Goal: Task Accomplishment & Management: Manage account settings

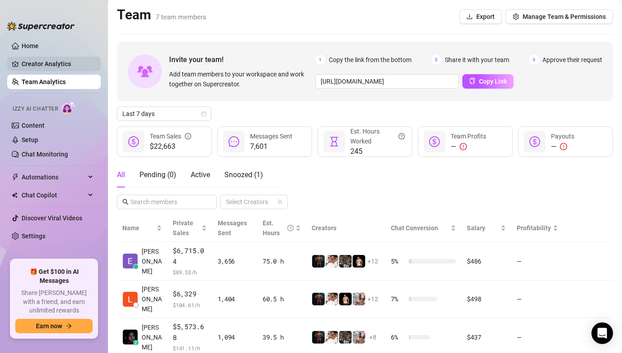
click at [78, 70] on link "Creator Analytics" at bounding box center [58, 64] width 72 height 14
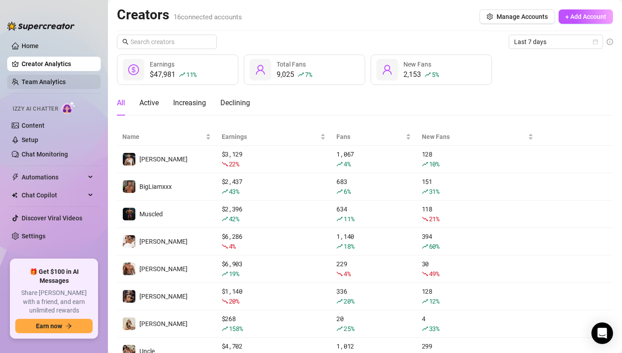
click at [32, 80] on link "Team Analytics" at bounding box center [44, 81] width 44 height 7
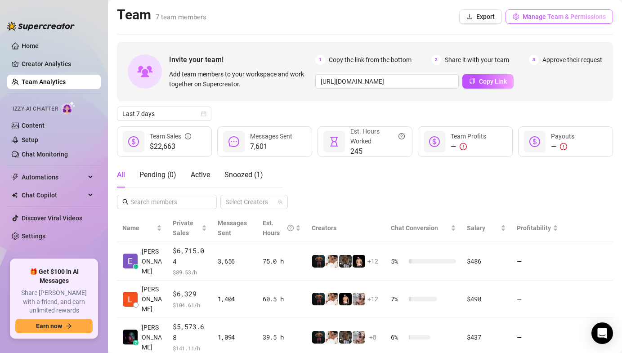
click at [519, 18] on icon "setting" at bounding box center [516, 16] width 6 height 6
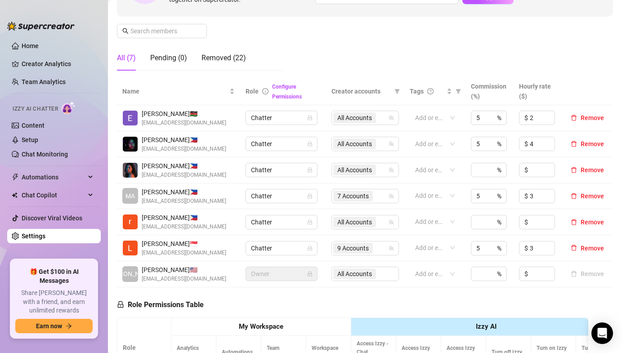
scroll to position [125, 0]
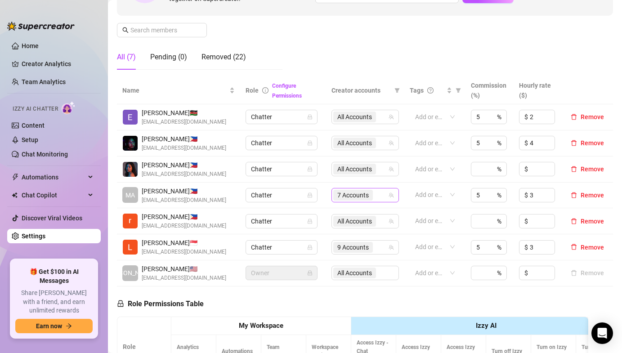
click at [350, 193] on span "7 Accounts" at bounding box center [352, 195] width 31 height 10
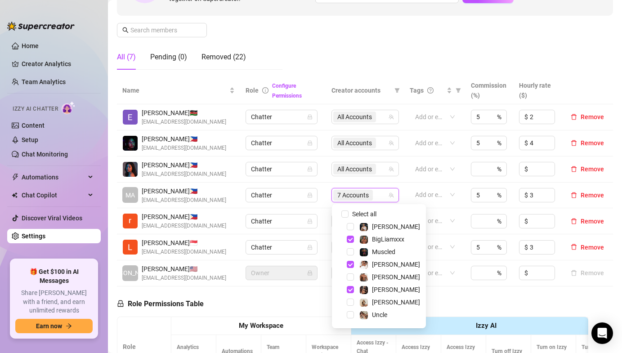
click at [340, 212] on span at bounding box center [339, 214] width 11 height 11
click at [345, 212] on input "Select all" at bounding box center [344, 213] width 7 height 7
checkbox input "true"
click at [225, 218] on div "[PERSON_NAME] 🇵🇭 [EMAIL_ADDRESS][DOMAIN_NAME]" at bounding box center [178, 221] width 112 height 18
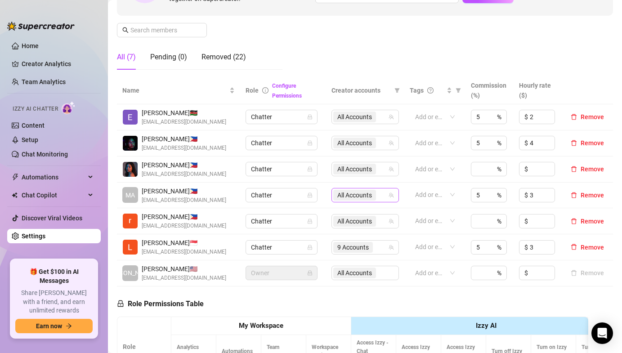
click at [346, 194] on span "All Accounts" at bounding box center [354, 195] width 35 height 10
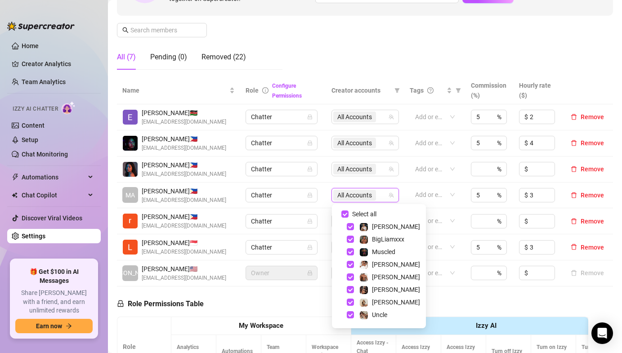
click at [326, 206] on td "All Accounts" at bounding box center [365, 196] width 78 height 26
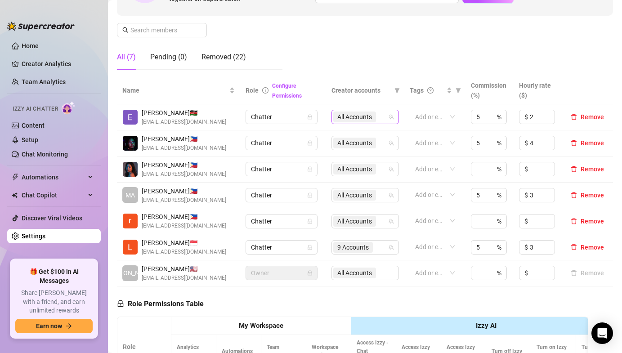
click at [345, 115] on span "All Accounts" at bounding box center [354, 117] width 35 height 10
click at [322, 182] on td "Chatter" at bounding box center [283, 169] width 86 height 26
click at [354, 250] on span "9 Accounts" at bounding box center [352, 247] width 31 height 10
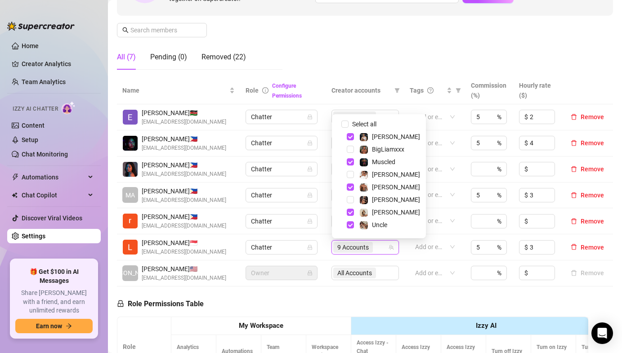
click at [322, 131] on td "Chatter" at bounding box center [283, 143] width 86 height 26
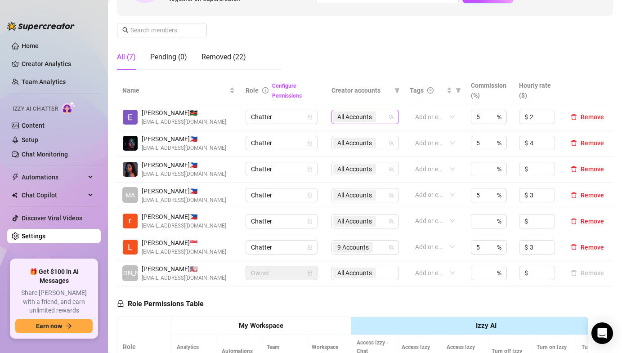
click at [352, 119] on span "All Accounts" at bounding box center [354, 117] width 35 height 10
click at [342, 121] on span "All Accounts" at bounding box center [354, 117] width 35 height 10
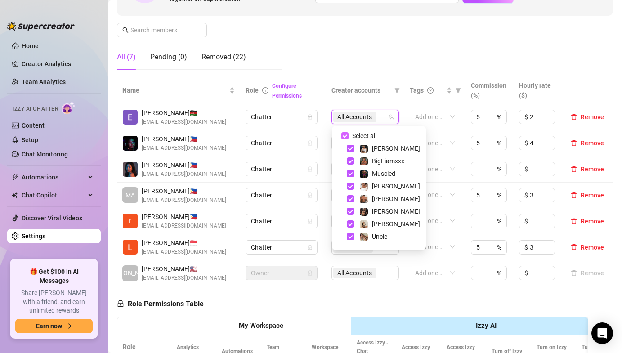
click at [341, 134] on input "Select all" at bounding box center [344, 135] width 7 height 7
checkbox input "false"
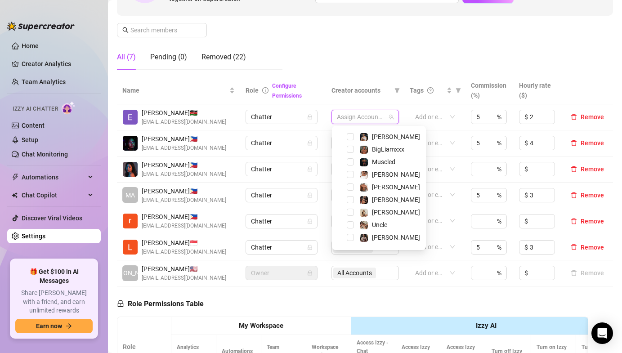
scroll to position [15, 0]
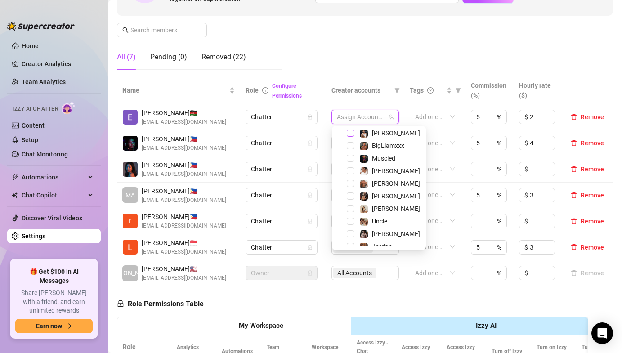
click at [350, 133] on span "Select tree node" at bounding box center [350, 133] width 7 height 7
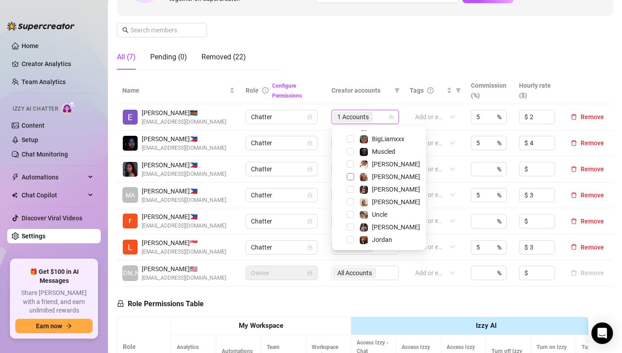
click at [349, 176] on span "Select tree node" at bounding box center [350, 176] width 7 height 7
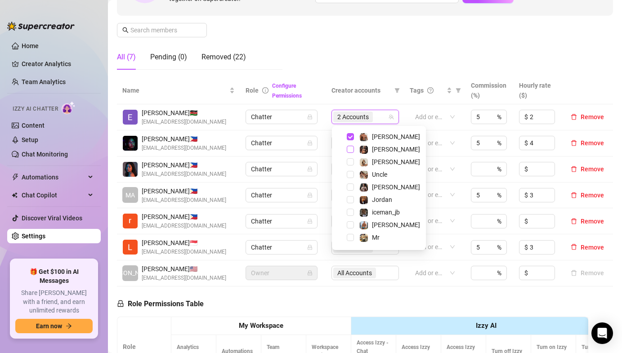
scroll to position [99, 0]
click at [356, 241] on span "Beau" at bounding box center [390, 238] width 68 height 11
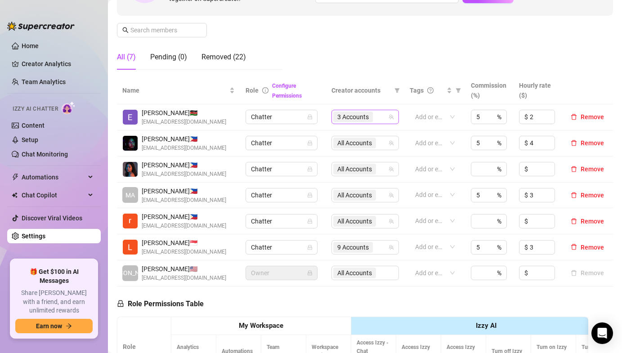
click at [355, 116] on span "3 Accounts" at bounding box center [352, 117] width 31 height 10
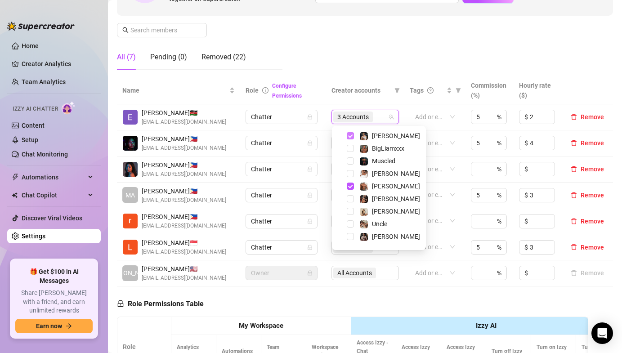
click at [348, 136] on span "Select tree node" at bounding box center [350, 135] width 7 height 7
click at [348, 148] on span "Select tree node" at bounding box center [350, 148] width 7 height 7
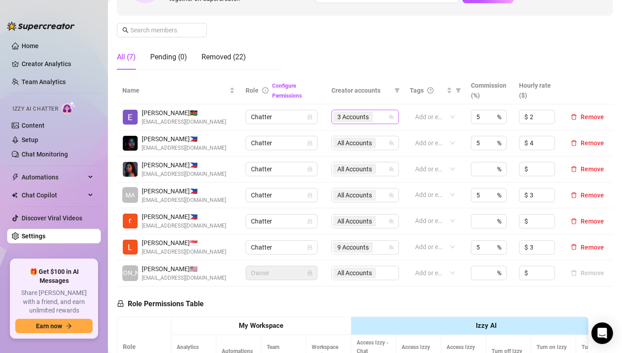
click at [354, 117] on span "3 Accounts" at bounding box center [352, 117] width 31 height 10
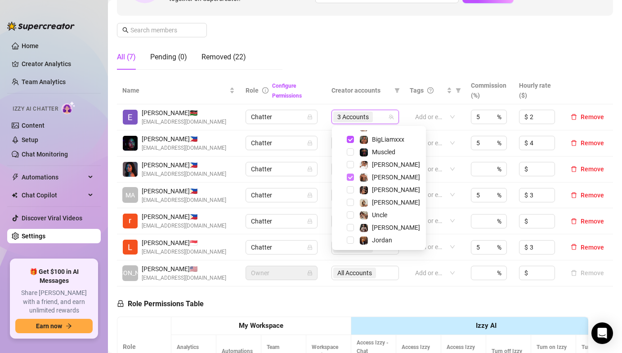
scroll to position [23, 0]
click at [347, 225] on span "Select tree node" at bounding box center [350, 226] width 7 height 7
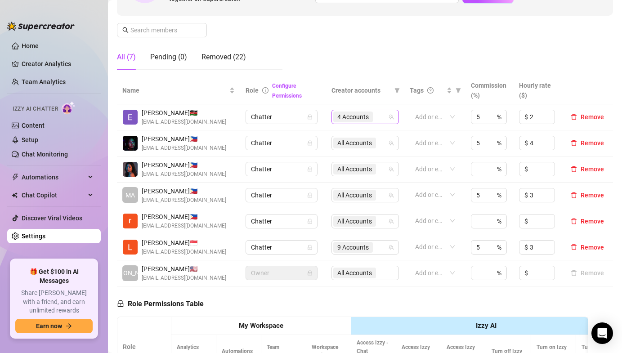
click at [344, 114] on span "4 Accounts" at bounding box center [352, 117] width 31 height 10
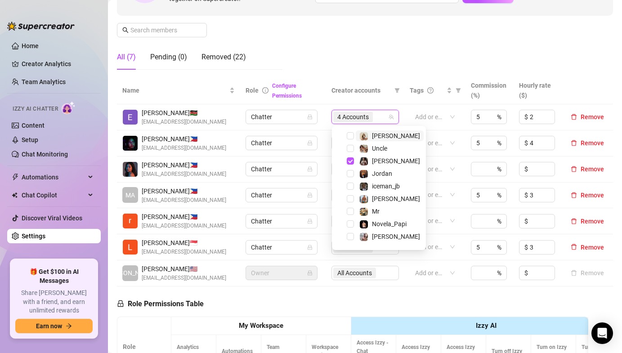
scroll to position [99, 0]
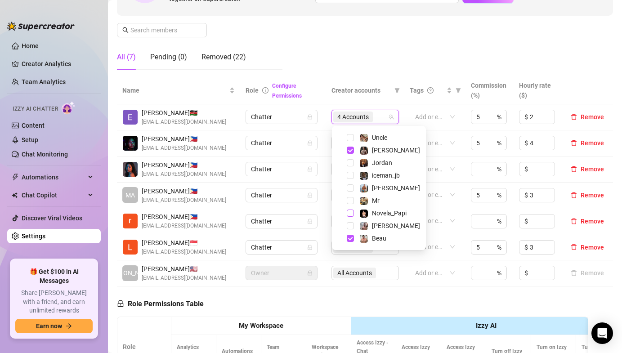
click at [348, 215] on span "Select tree node" at bounding box center [350, 213] width 7 height 7
click at [348, 204] on span "Select tree node" at bounding box center [350, 200] width 7 height 7
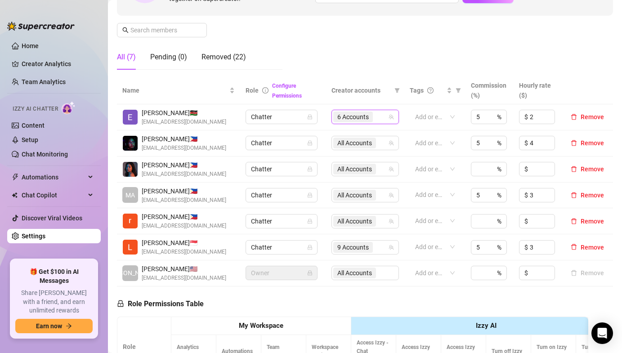
click at [341, 116] on span "6 Accounts" at bounding box center [352, 117] width 31 height 10
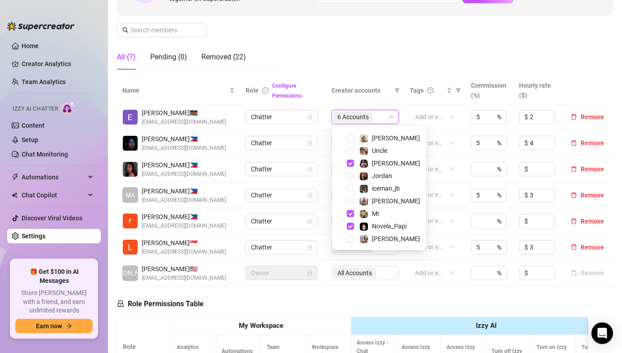
scroll to position [91, 0]
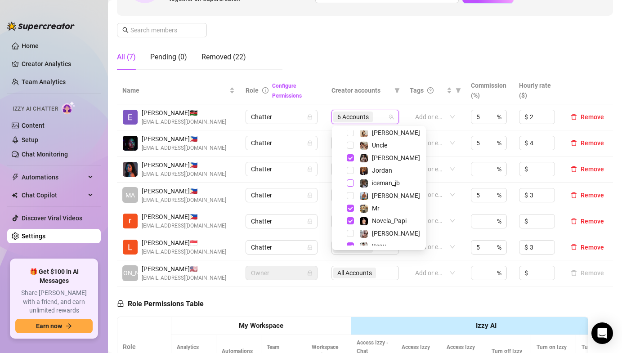
click at [352, 183] on span "Select tree node" at bounding box center [350, 182] width 7 height 7
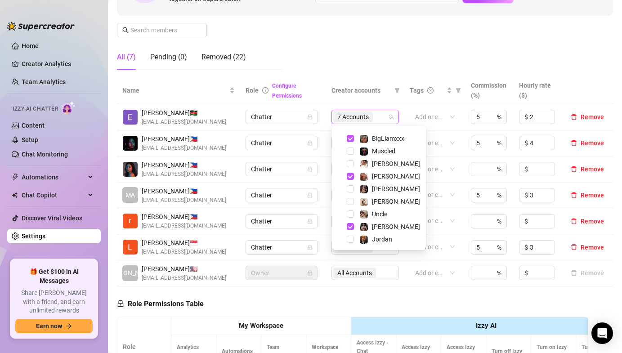
scroll to position [16, 0]
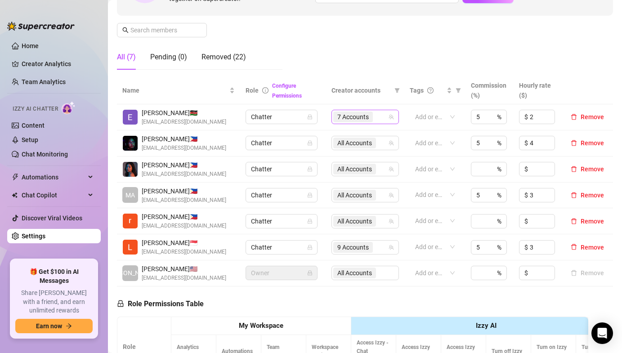
click at [361, 118] on span "7 Accounts" at bounding box center [352, 117] width 31 height 10
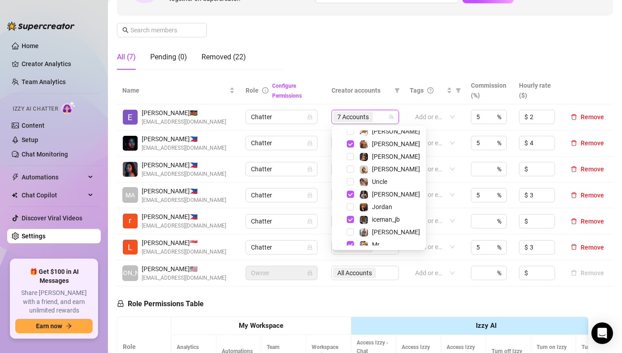
scroll to position [57, 0]
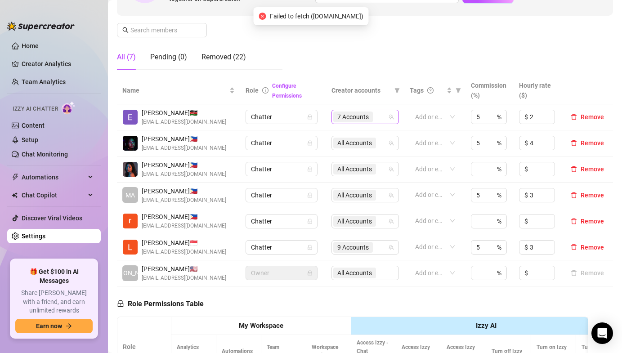
click at [347, 117] on span "7 Accounts" at bounding box center [352, 117] width 31 height 10
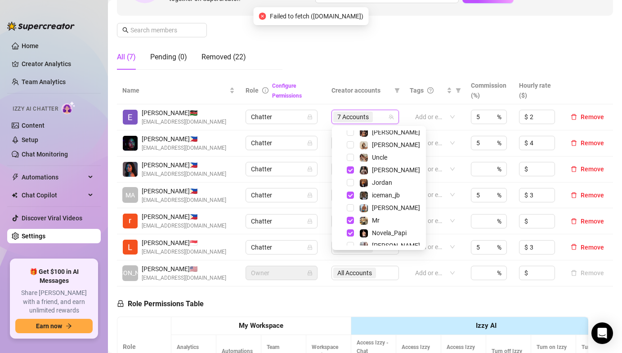
scroll to position [76, 0]
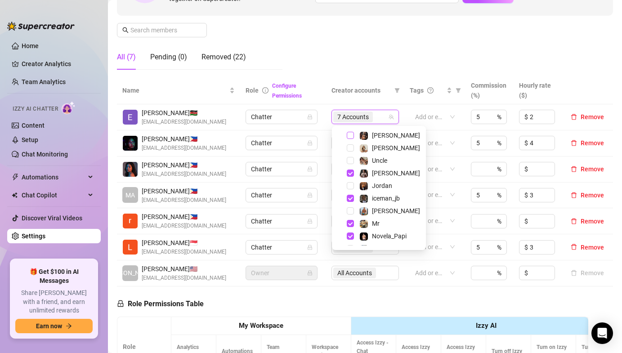
click at [350, 137] on span "Select tree node" at bounding box center [350, 135] width 7 height 7
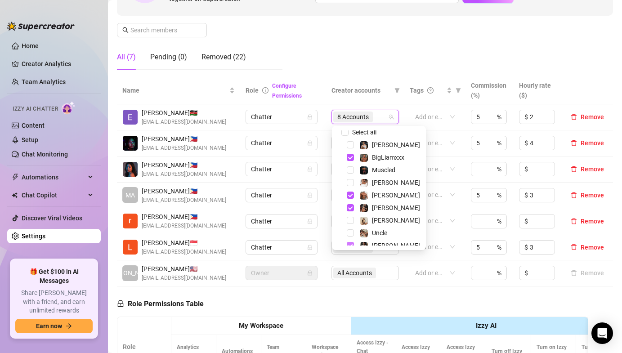
scroll to position [0, 0]
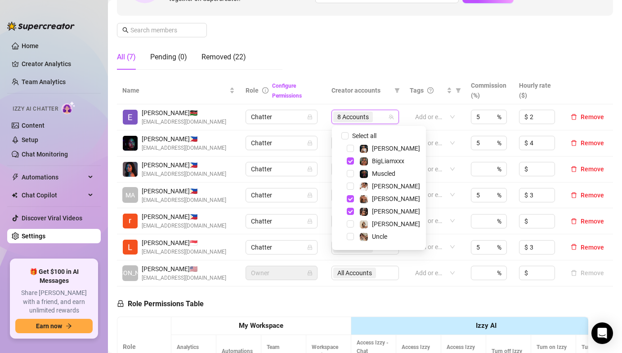
click at [310, 155] on td "Chatter" at bounding box center [283, 143] width 86 height 26
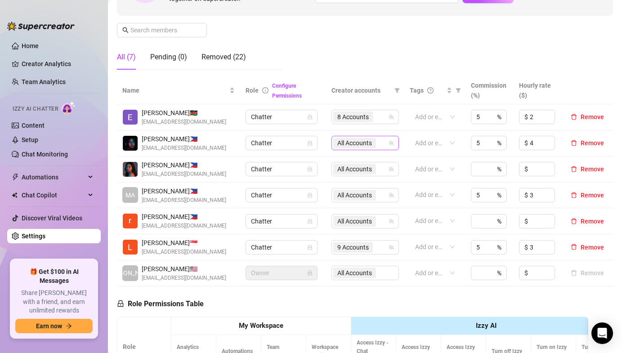
click at [347, 144] on span "All Accounts" at bounding box center [354, 143] width 35 height 10
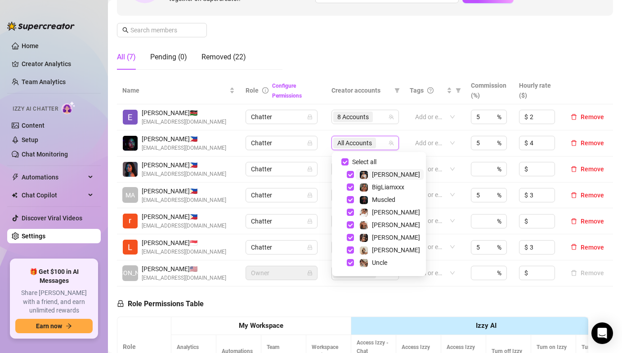
click at [304, 129] on td "Chatter" at bounding box center [283, 117] width 86 height 26
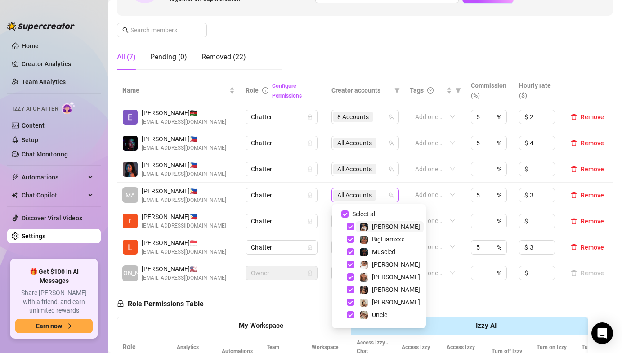
click at [342, 192] on span "All Accounts" at bounding box center [354, 195] width 35 height 10
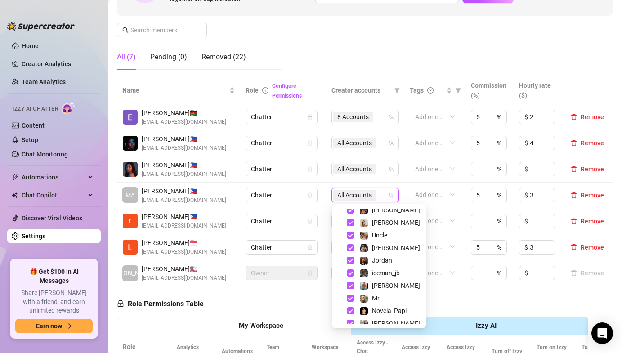
scroll to position [84, 0]
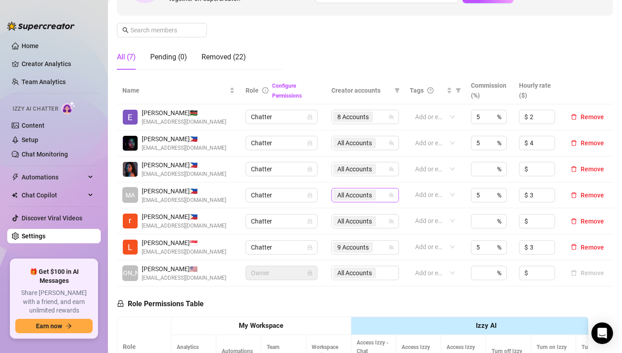
click at [344, 193] on span "All Accounts" at bounding box center [354, 195] width 35 height 10
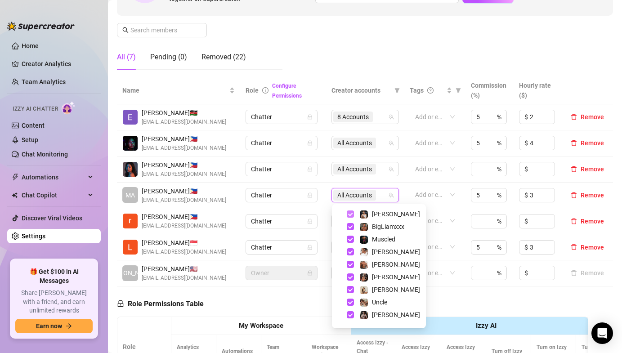
click at [348, 214] on span "Select tree node" at bounding box center [350, 213] width 7 height 7
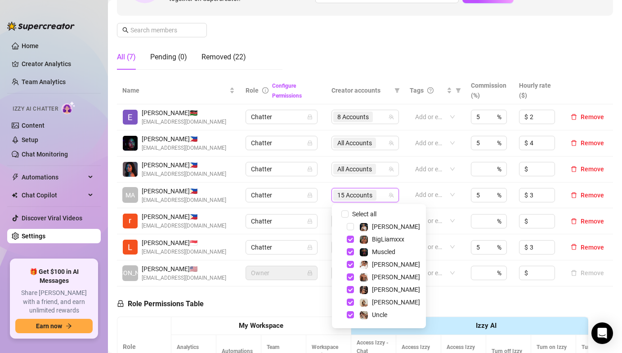
click at [331, 214] on td "All Accounts" at bounding box center [365, 221] width 78 height 26
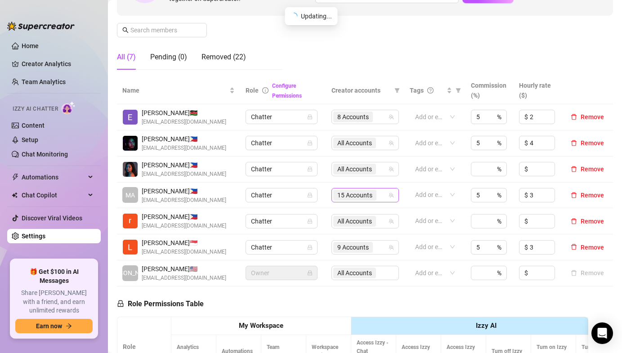
click at [340, 195] on span "15 Accounts" at bounding box center [354, 195] width 35 height 10
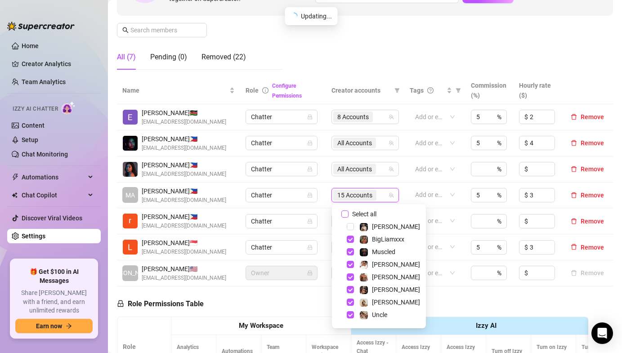
click at [345, 217] on input "Select all" at bounding box center [344, 213] width 7 height 7
checkbox input "false"
click at [349, 266] on span "Select tree node" at bounding box center [350, 264] width 7 height 7
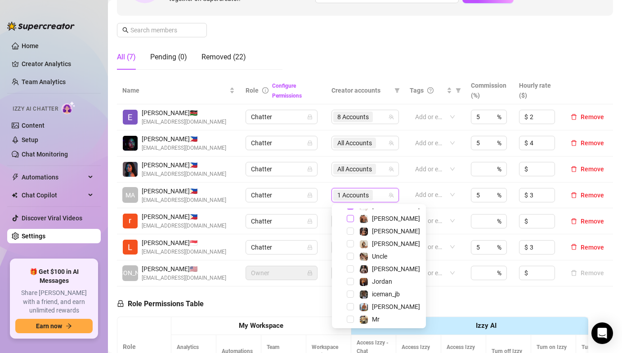
scroll to position [59, 0]
click at [349, 304] on span "Select tree node" at bounding box center [350, 306] width 7 height 7
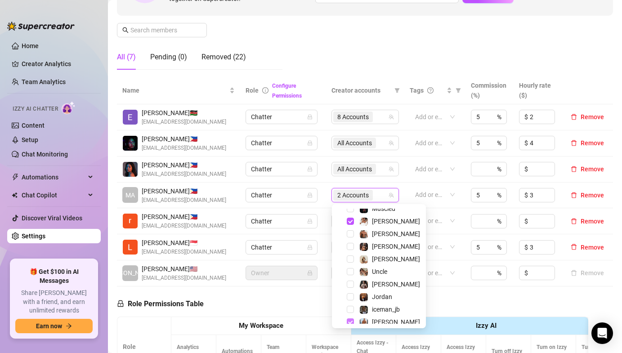
scroll to position [0, 0]
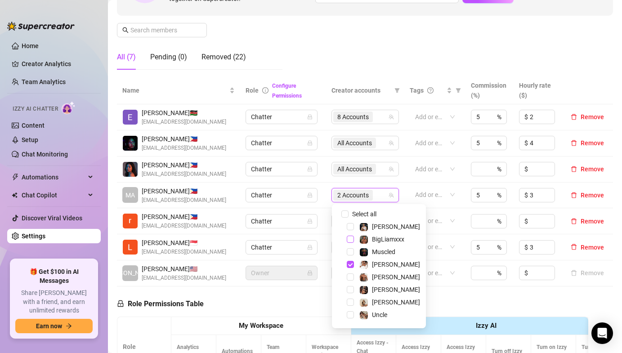
click at [351, 239] on span "Select tree node" at bounding box center [350, 239] width 7 height 7
click at [313, 219] on div "Chatter" at bounding box center [282, 221] width 72 height 14
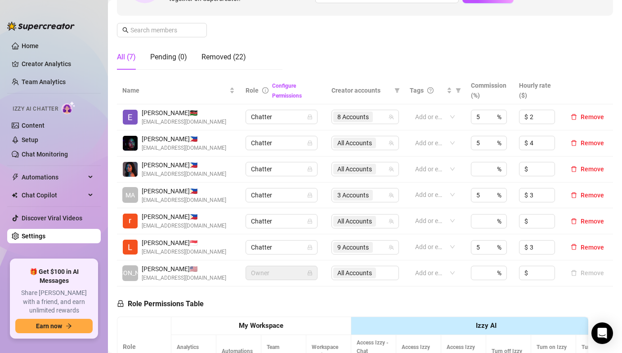
click at [324, 207] on td "Chatter" at bounding box center [283, 196] width 86 height 26
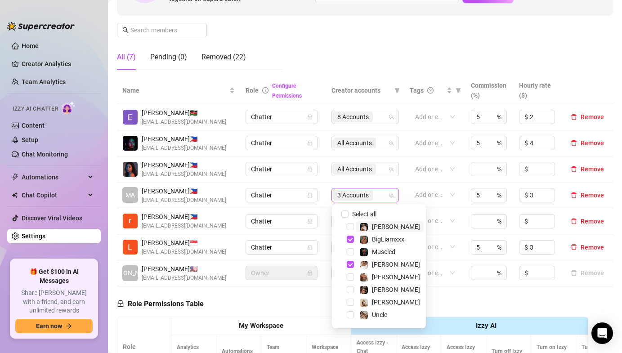
click at [358, 192] on span "3 Accounts" at bounding box center [352, 195] width 31 height 10
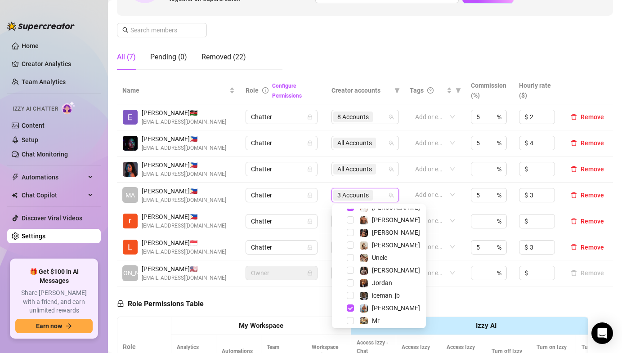
scroll to position [58, 0]
click at [349, 281] on span "Select tree node" at bounding box center [350, 281] width 7 height 7
click at [351, 230] on span "Select tree node" at bounding box center [350, 231] width 7 height 7
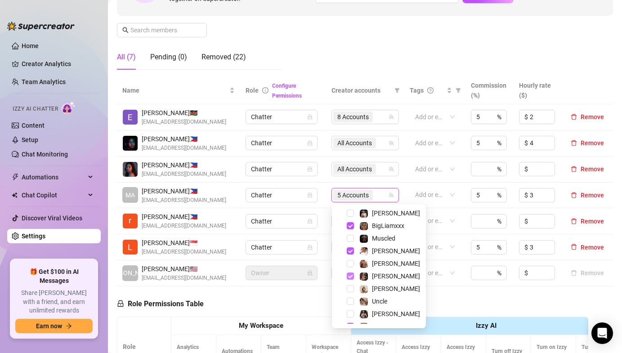
scroll to position [13, 0]
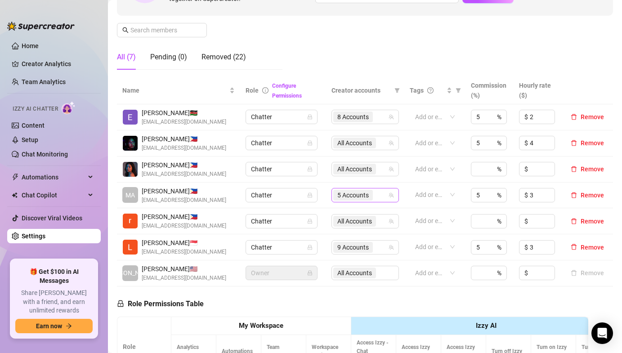
click at [352, 196] on span "5 Accounts" at bounding box center [352, 195] width 31 height 10
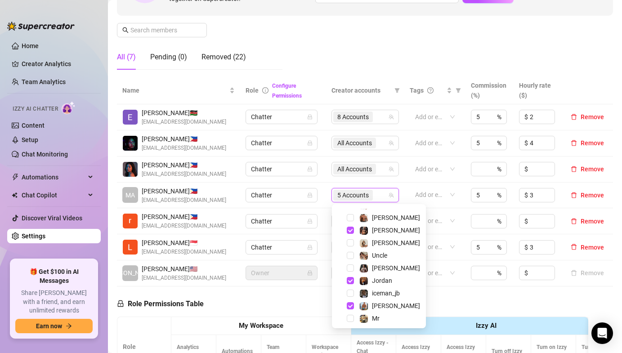
scroll to position [60, 0]
click at [349, 268] on span "Select tree node" at bounding box center [350, 267] width 7 height 7
click at [349, 281] on span "Select tree node" at bounding box center [350, 279] width 7 height 7
click at [349, 288] on div "iceman_jb" at bounding box center [378, 292] width 89 height 11
click at [350, 291] on span "Select tree node" at bounding box center [350, 292] width 7 height 7
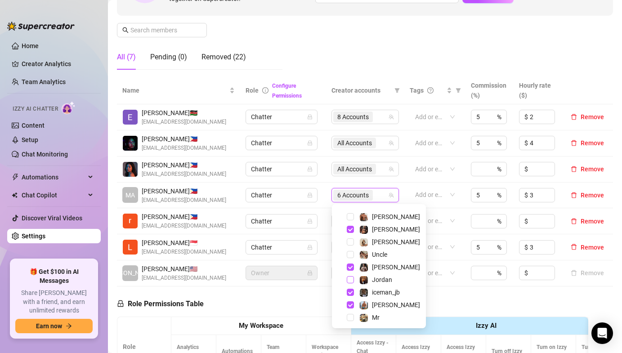
click at [350, 280] on span "Select tree node" at bounding box center [350, 279] width 7 height 7
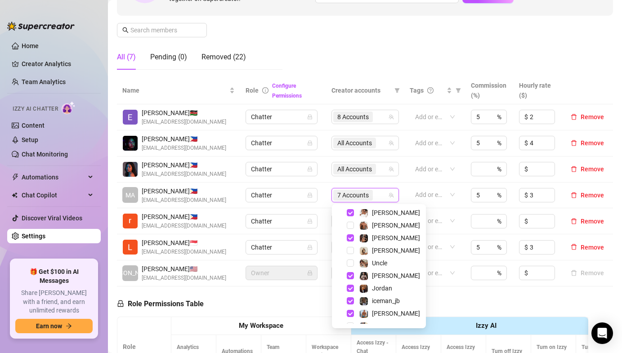
scroll to position [4, 0]
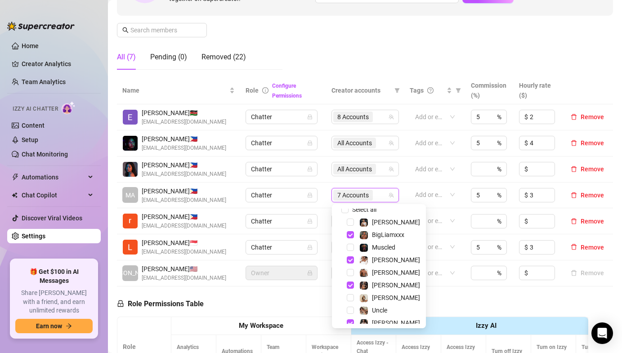
click at [320, 213] on td "Chatter" at bounding box center [283, 221] width 86 height 26
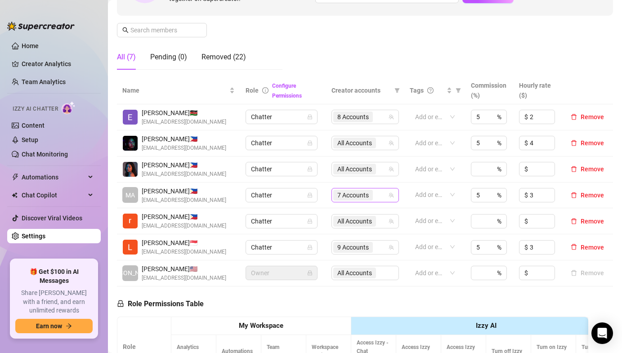
click at [349, 199] on span "7 Accounts" at bounding box center [352, 195] width 31 height 10
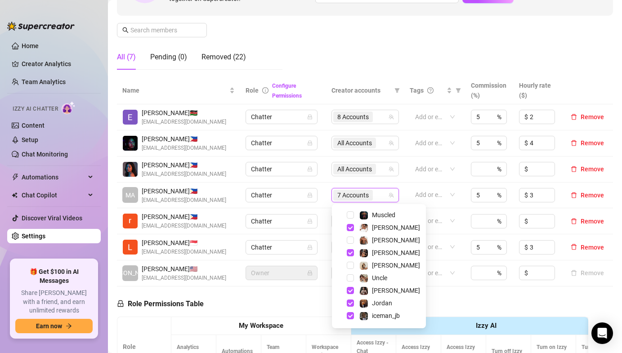
scroll to position [99, 0]
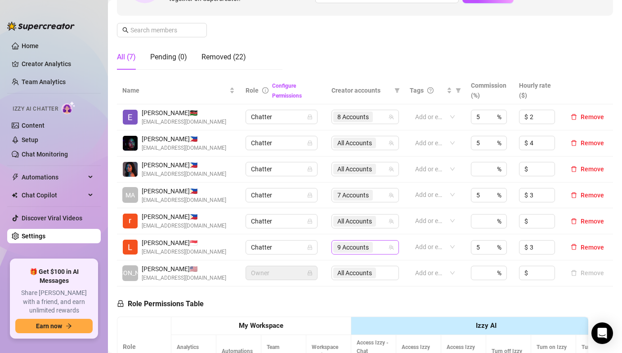
click at [347, 244] on span "9 Accounts" at bounding box center [352, 247] width 31 height 10
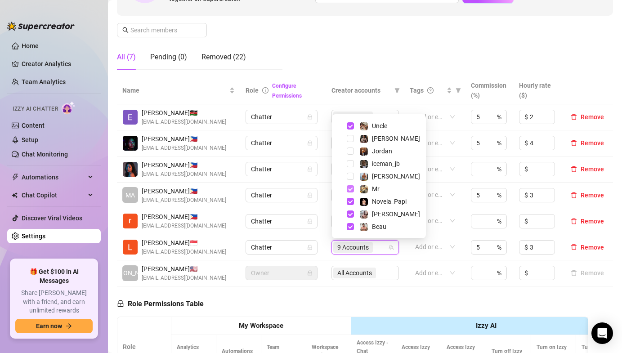
click at [351, 188] on span "Select tree node" at bounding box center [350, 188] width 7 height 7
click at [318, 183] on td "Chatter" at bounding box center [283, 196] width 86 height 26
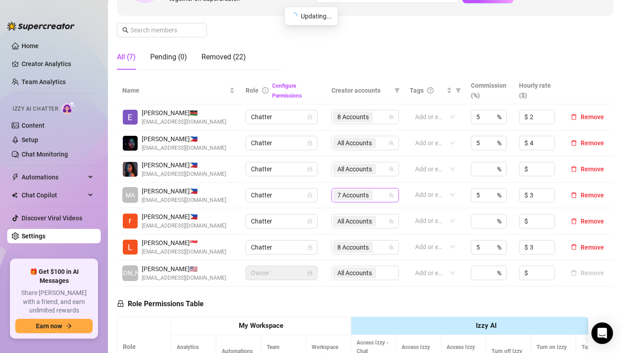
click at [358, 194] on span "7 Accounts" at bounding box center [352, 195] width 31 height 10
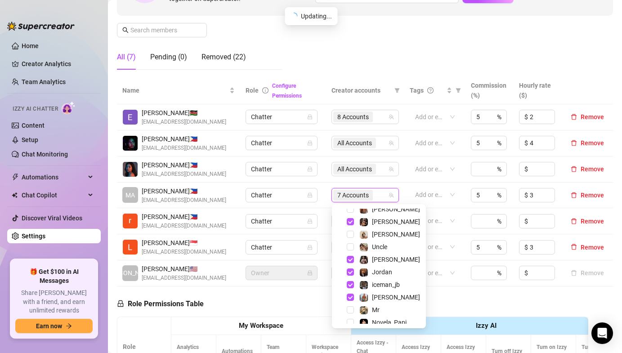
scroll to position [68, 0]
click at [351, 308] on span "Select tree node" at bounding box center [350, 309] width 7 height 7
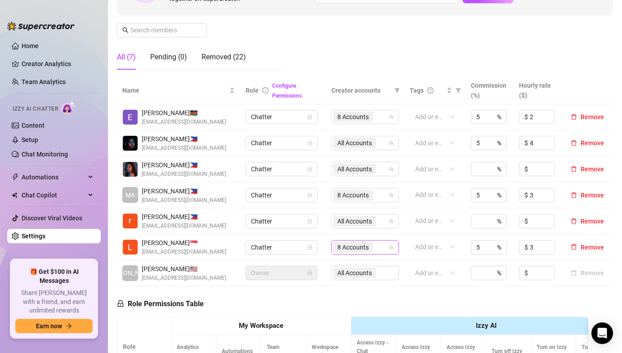
click at [340, 246] on span "8 Accounts" at bounding box center [352, 247] width 31 height 10
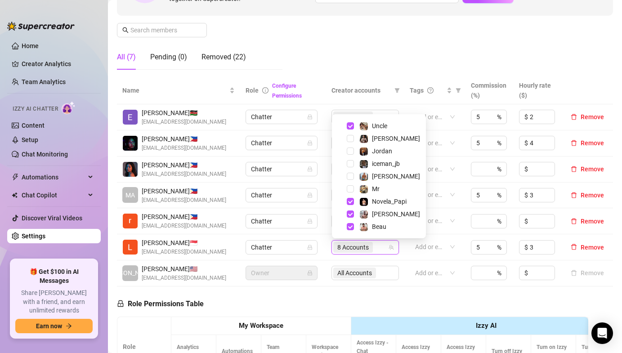
scroll to position [0, 0]
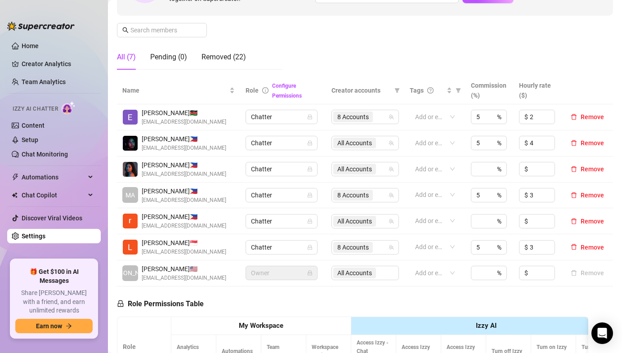
click at [318, 184] on td "Chatter" at bounding box center [283, 196] width 86 height 26
click at [353, 247] on span "8 Accounts" at bounding box center [352, 247] width 31 height 10
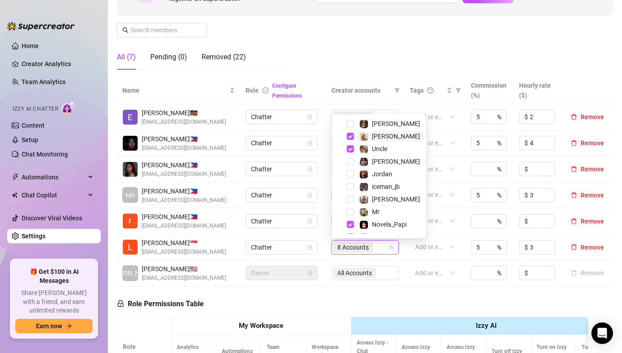
scroll to position [81, 0]
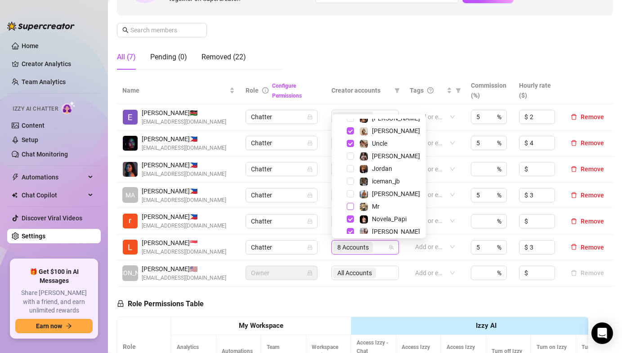
click at [351, 207] on span "Select tree node" at bounding box center [350, 206] width 7 height 7
click at [324, 209] on td "Chatter" at bounding box center [283, 221] width 86 height 26
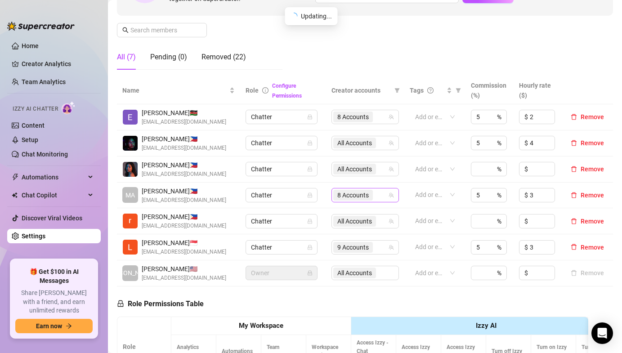
click at [349, 193] on span "8 Accounts" at bounding box center [352, 195] width 31 height 10
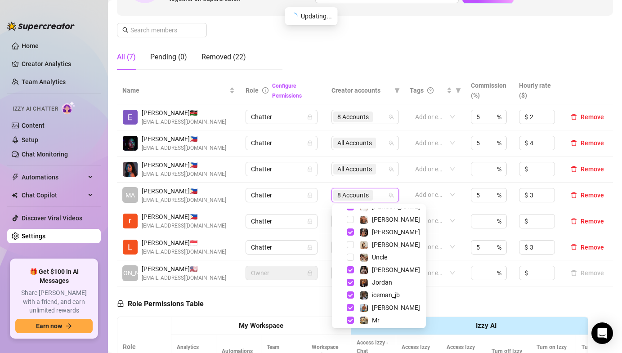
scroll to position [93, 0]
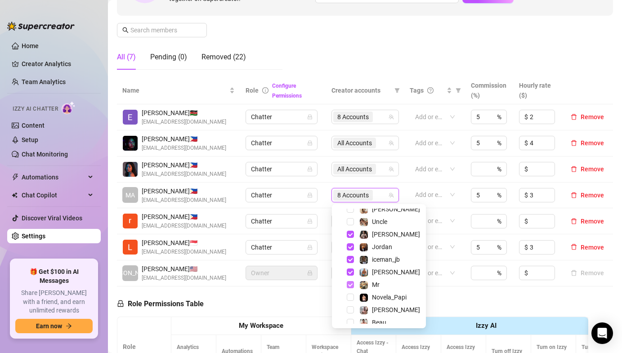
click at [349, 284] on span "Select tree node" at bounding box center [350, 284] width 7 height 7
click at [303, 207] on td "Chatter" at bounding box center [283, 196] width 86 height 26
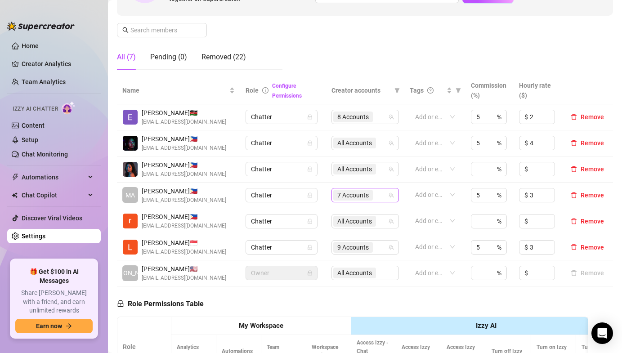
click at [363, 189] on div "7 Accounts" at bounding box center [353, 195] width 41 height 13
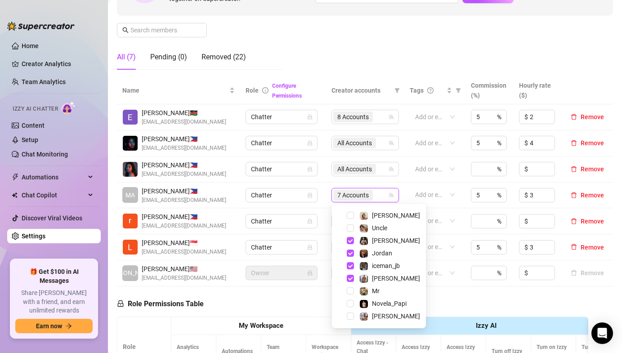
scroll to position [99, 0]
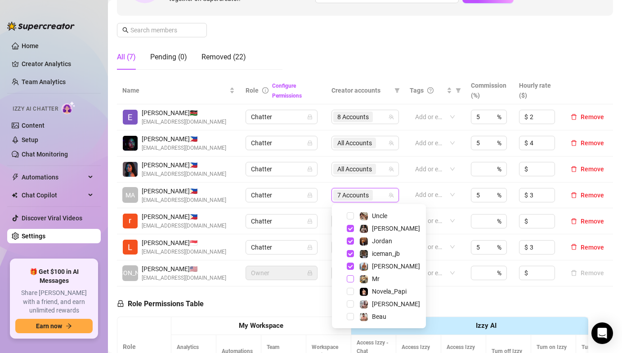
click at [351, 277] on span "Select tree node" at bounding box center [350, 278] width 7 height 7
click at [317, 208] on td "Chatter" at bounding box center [283, 221] width 86 height 26
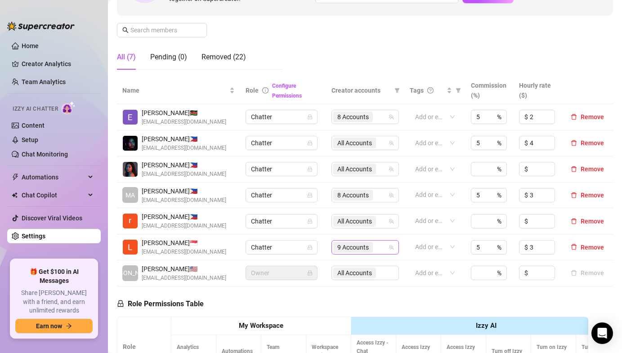
click at [349, 249] on span "9 Accounts" at bounding box center [352, 247] width 31 height 10
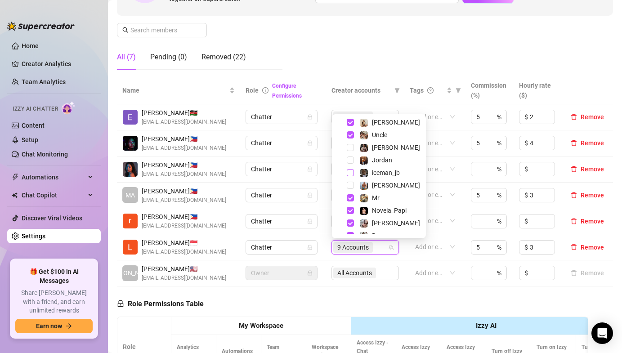
scroll to position [98, 0]
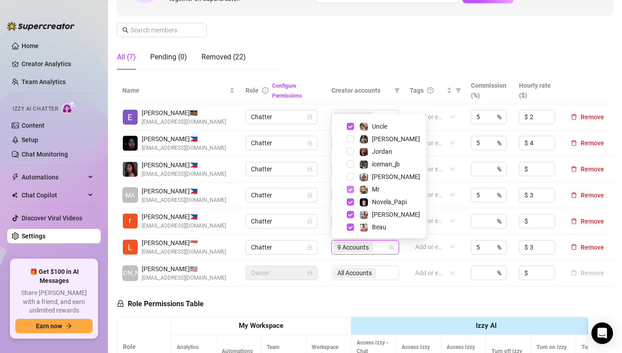
click at [348, 188] on span "Select tree node" at bounding box center [350, 189] width 7 height 7
click at [310, 207] on td "Chatter" at bounding box center [283, 196] width 86 height 26
